Goal: Information Seeking & Learning: Learn about a topic

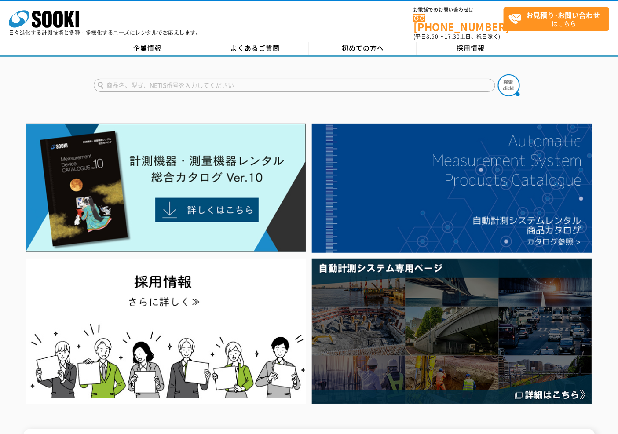
click at [432, 80] on input "text" at bounding box center [294, 85] width 401 height 13
type input "スポーツ"
click at [498, 74] on button at bounding box center [509, 85] width 22 height 22
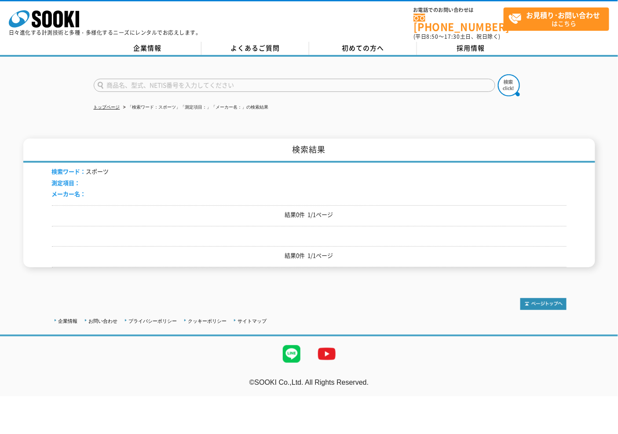
click at [434, 80] on input "text" at bounding box center [294, 85] width 401 height 13
type input "レーダー"
click at [498, 74] on button at bounding box center [509, 85] width 22 height 22
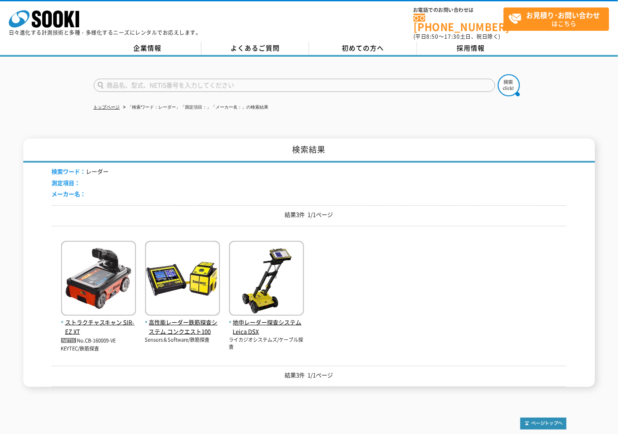
drag, startPoint x: 186, startPoint y: 86, endPoint x: 188, endPoint y: 80, distance: 6.5
click at [186, 86] on form at bounding box center [309, 86] width 431 height 25
click at [188, 79] on input "text" at bounding box center [294, 85] width 401 height 13
type input "ガン"
click at [498, 74] on button at bounding box center [509, 85] width 22 height 22
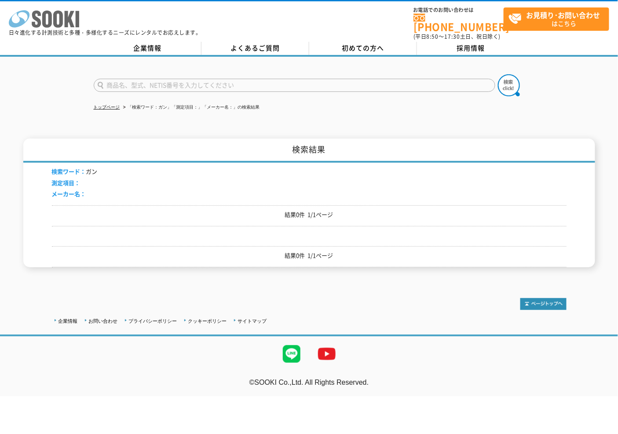
click at [64, 21] on icon "株式会社 ソーキ" at bounding box center [44, 19] width 70 height 18
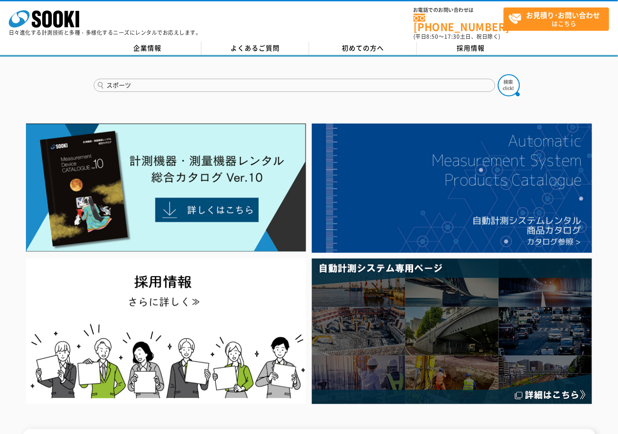
type input "スポーツ"
click at [498, 74] on button at bounding box center [509, 85] width 22 height 22
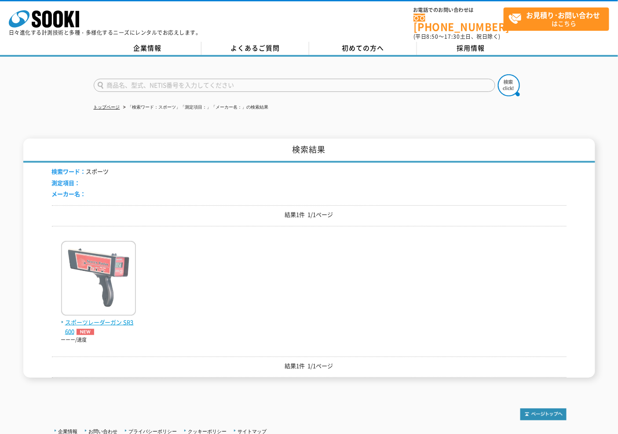
drag, startPoint x: 40, startPoint y: 286, endPoint x: 76, endPoint y: 284, distance: 36.2
click at [40, 286] on div "検索結果 検索ワード： スポーツ 測定項目： メーカー名： 結果1件 1/1ページ スポーツレーダーガン SR3600 ーーー/速度" at bounding box center [309, 258] width 572 height 239
click at [80, 280] on img at bounding box center [98, 279] width 75 height 77
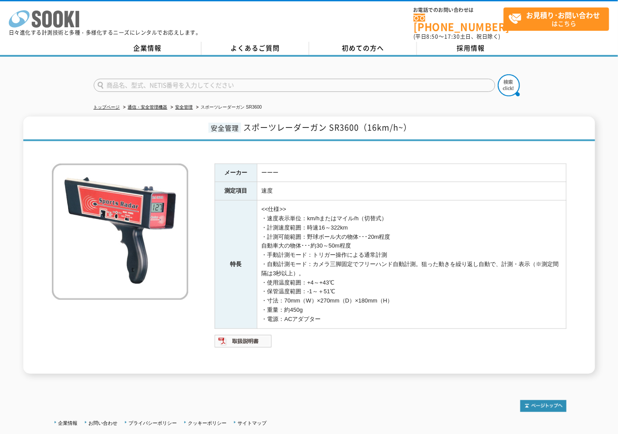
click at [25, 18] on icon "株式会社 ソーキ" at bounding box center [44, 19] width 70 height 18
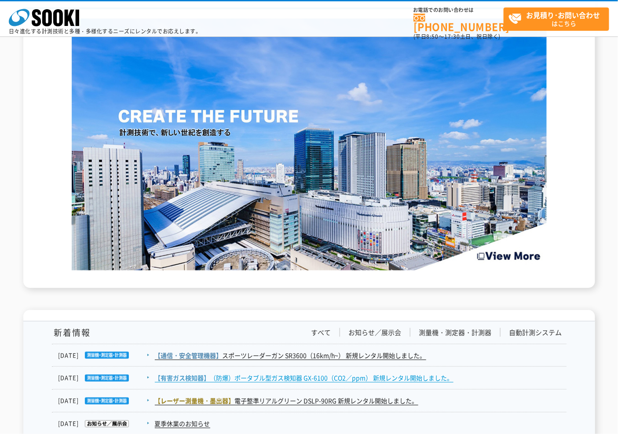
scroll to position [1319, 0]
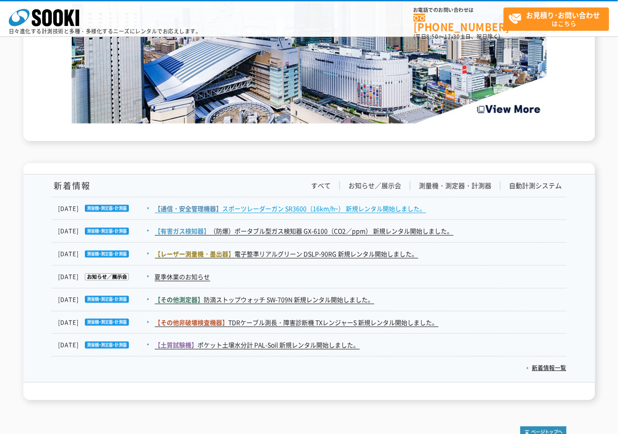
click at [286, 210] on link "【通信・安全管理機器】 スポーツレーダーガン SR3600（16km/h~） 新規レンタル開始しました。" at bounding box center [290, 208] width 271 height 9
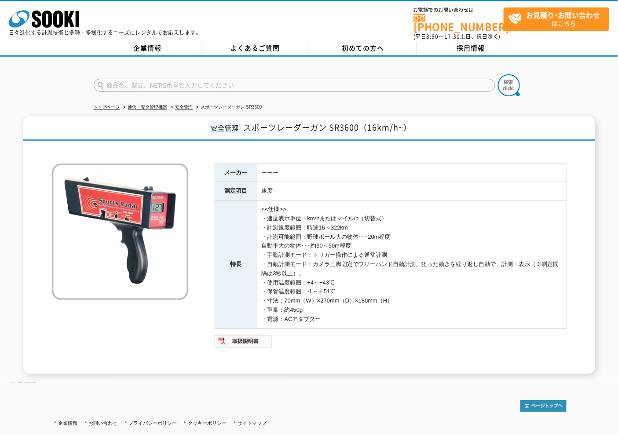
click at [289, 21] on div "株式会社 ソーキ spMenu 日々進化する計測技術と多種・多様化するニーズにレンタルでお応えします。 お電話でのお問い合わせは [PHONE_NUMBER]…" at bounding box center [309, 21] width 618 height 40
click at [258, 79] on input "text" at bounding box center [294, 85] width 401 height 13
type input "商品名、型式、NETIS番号を入力してください"
click at [368, 80] on input "text" at bounding box center [294, 85] width 401 height 13
type input "ノギス"
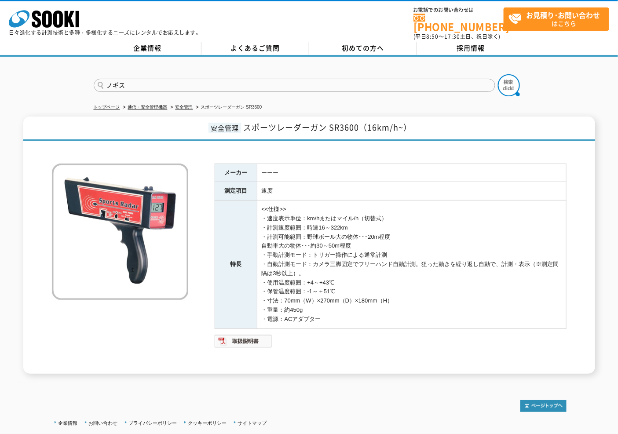
click at [498, 74] on button at bounding box center [509, 85] width 22 height 22
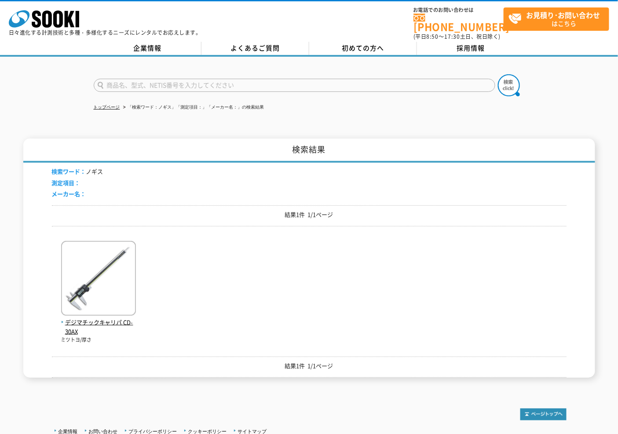
click at [144, 265] on div "デジマチックキャリパ CD-30AX ミツトヨ/厚さ" at bounding box center [309, 288] width 515 height 110
click at [115, 274] on img at bounding box center [98, 279] width 75 height 77
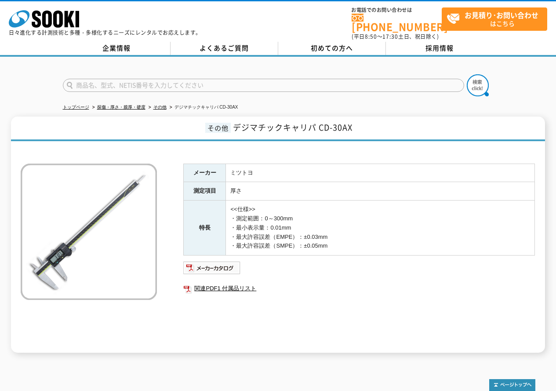
click at [263, 4] on div "株式会社 ソーキ spMenu 日々進化する計測技術と多種・多様化するニーズにレンタルでお応えします。 お電話でのお問い合わせは [PHONE_NUMBER]…" at bounding box center [278, 21] width 556 height 40
drag, startPoint x: 99, startPoint y: 108, endPoint x: 150, endPoint y: 107, distance: 51.0
click at [150, 107] on ul "トップページ 探傷・厚さ・膜厚・硬度 その他 デジマチックキャリパ CD-30AX" at bounding box center [278, 108] width 431 height 18
click at [195, 117] on h1 "その他 デジマチックキャリパ CD-30AX" at bounding box center [278, 129] width 534 height 25
drag, startPoint x: 230, startPoint y: 182, endPoint x: 240, endPoint y: 183, distance: 9.8
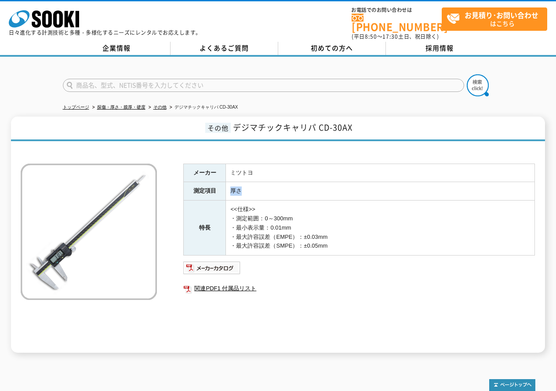
click at [240, 183] on td "厚さ" at bounding box center [380, 191] width 309 height 18
click at [280, 182] on td "厚さ" at bounding box center [380, 191] width 309 height 18
